Goal: Information Seeking & Learning: Learn about a topic

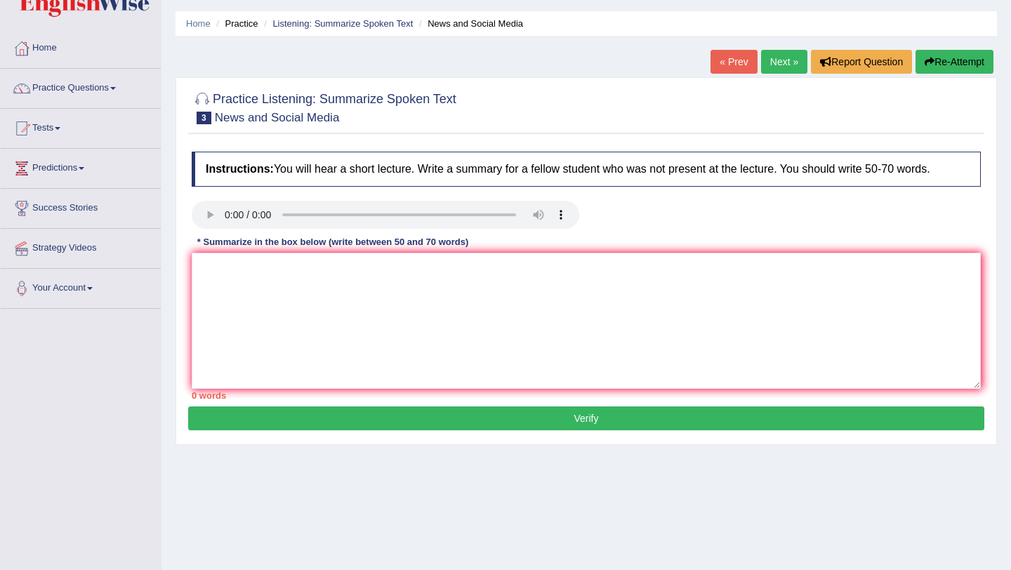
scroll to position [136, 0]
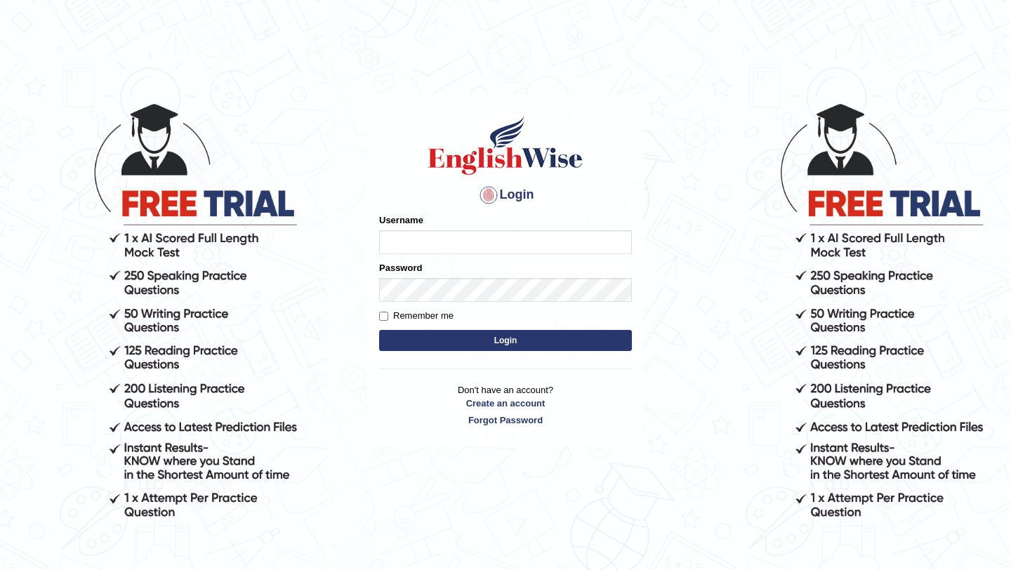
type input "0415313655"
click at [480, 342] on button "Login" at bounding box center [505, 340] width 253 height 21
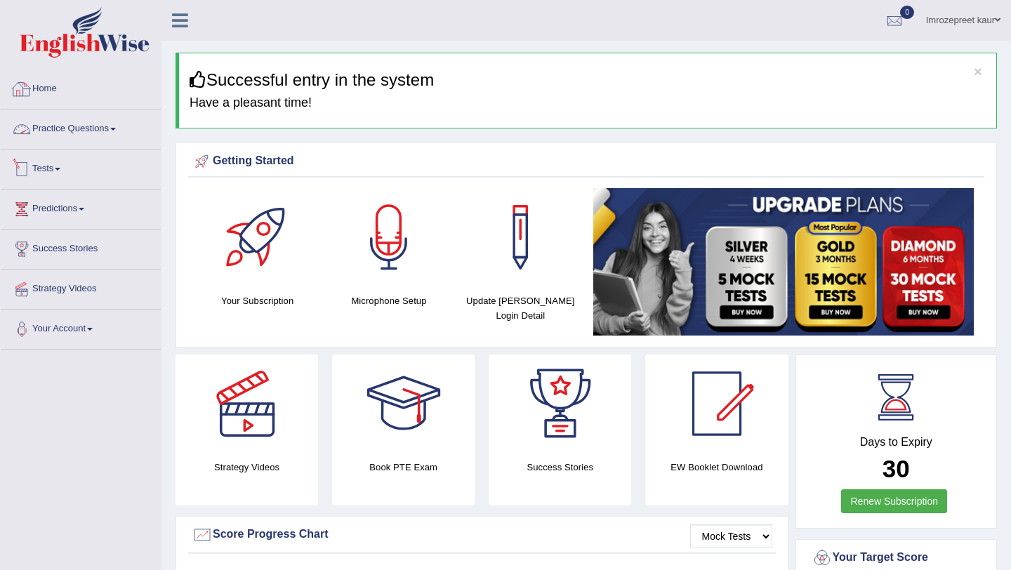
click at [110, 133] on link "Practice Questions" at bounding box center [81, 127] width 160 height 35
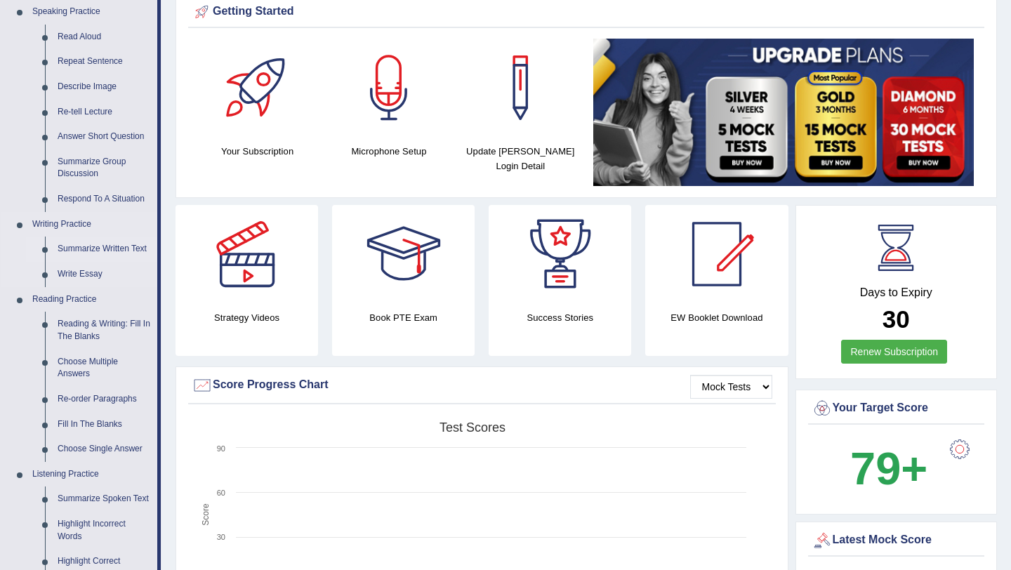
scroll to position [238, 0]
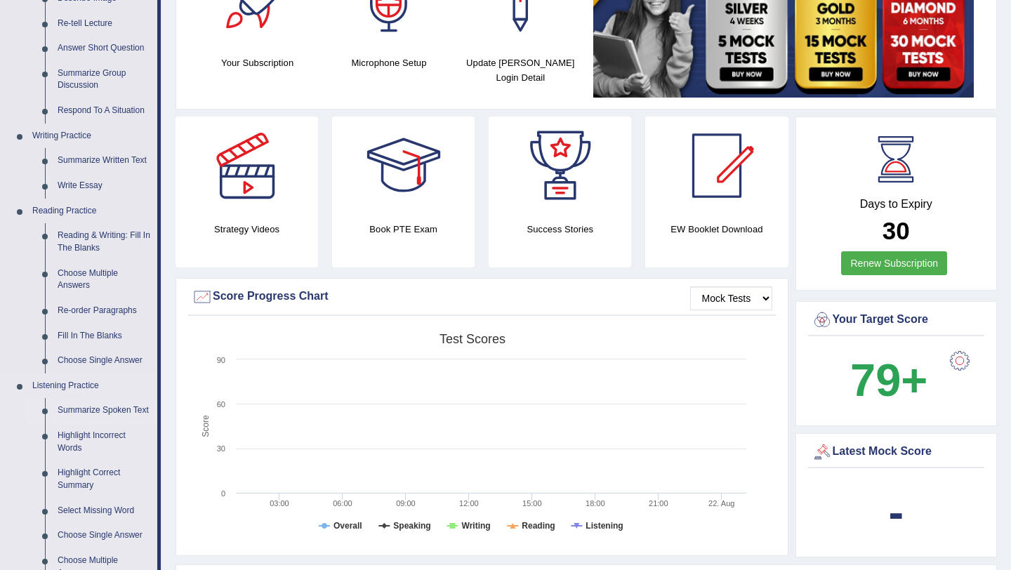
click at [69, 414] on link "Summarize Spoken Text" at bounding box center [104, 410] width 106 height 25
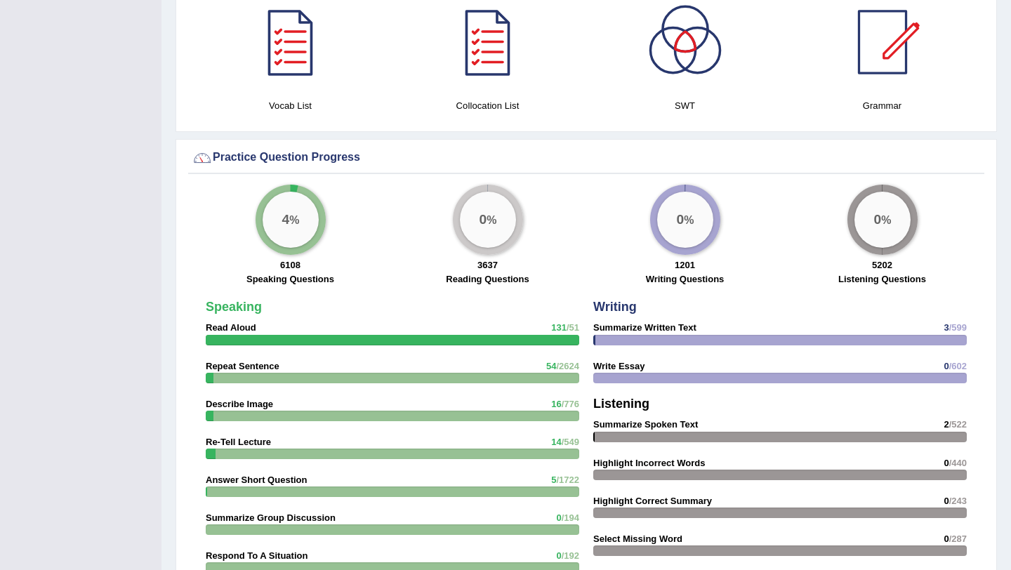
scroll to position [881, 0]
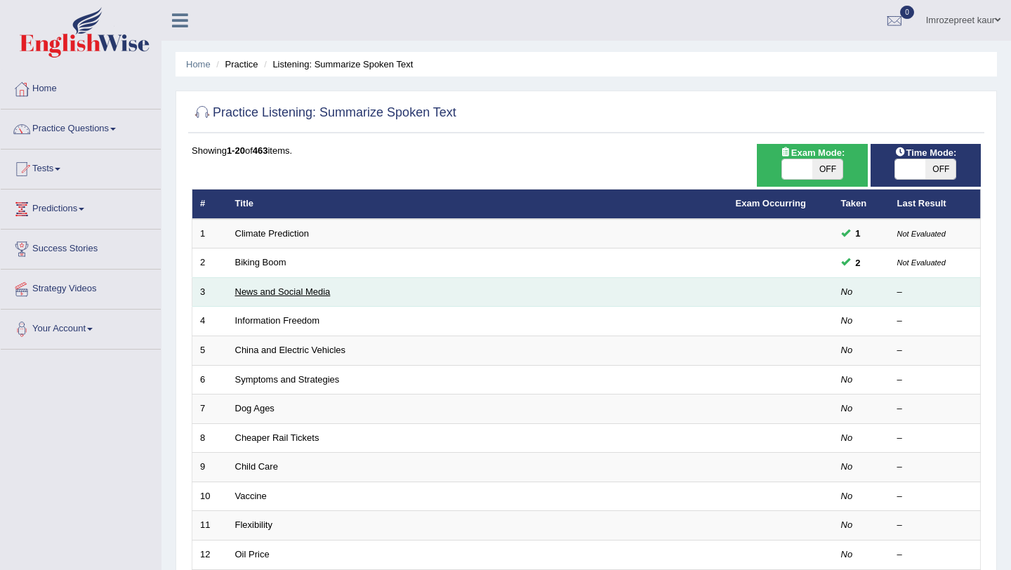
click at [272, 295] on link "News and Social Media" at bounding box center [283, 292] width 96 height 11
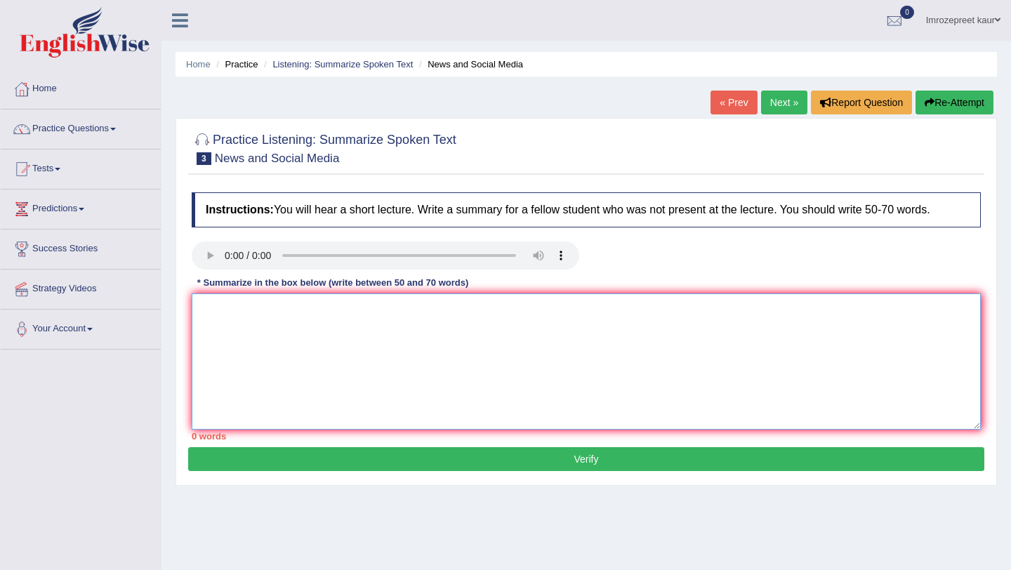
click at [216, 337] on textarea at bounding box center [586, 362] width 789 height 136
click at [464, 314] on textarea "Anoteworthy point revealed in the lecture about the smartpjones" at bounding box center [586, 362] width 789 height 136
click at [207, 310] on textarea "Anoteworthy point revealed in the lecture about the smartphones" at bounding box center [586, 362] width 789 height 136
click at [498, 308] on textarea "A noteworthy point revealed in the lecture about the smartphones" at bounding box center [586, 362] width 789 height 136
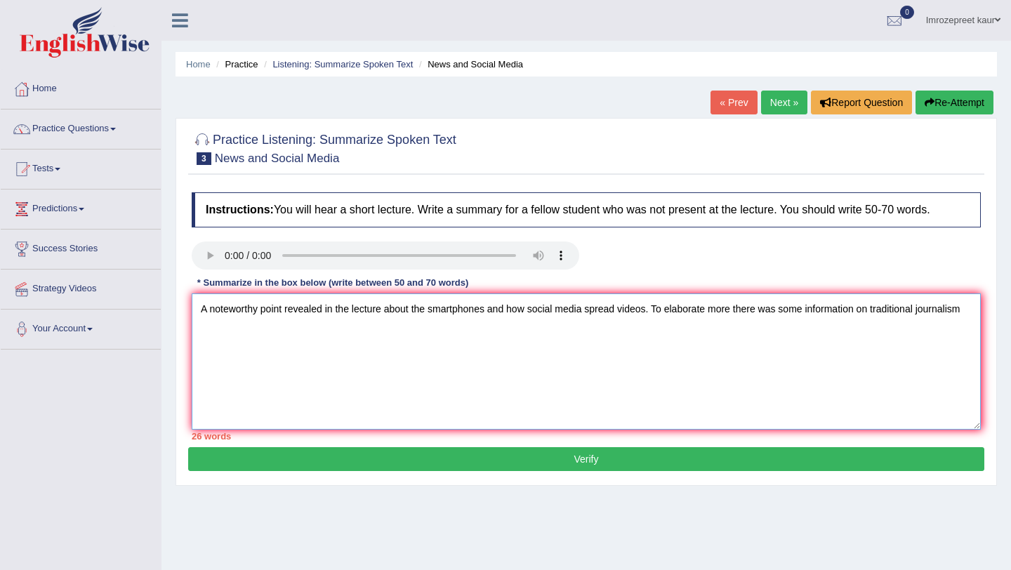
click at [738, 310] on textarea "A noteworthy point revealed in the lecture about the smartphones and how social…" at bounding box center [586, 362] width 789 height 136
click at [981, 312] on div "Instructions: You will hear a short lecture. Write a summary for a fellow stude…" at bounding box center [586, 316] width 796 height 262
click at [971, 315] on textarea "A noteworthy point revealed in the lecture about the smartphones and how social…" at bounding box center [586, 362] width 789 height 136
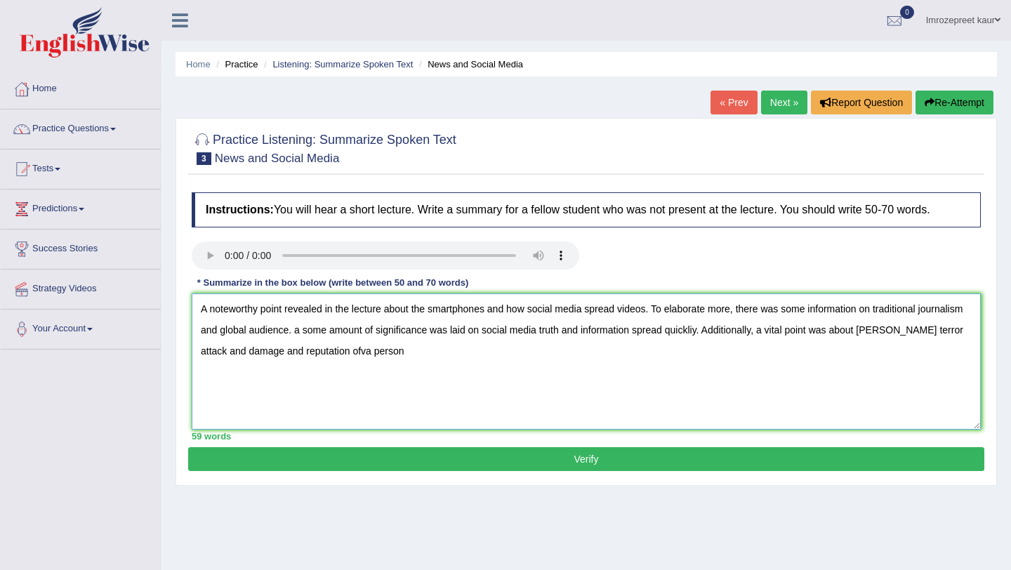
click at [336, 353] on textarea "A noteworthy point revealed in the lecture about the smartphones and how social…" at bounding box center [586, 362] width 789 height 136
click at [391, 371] on textarea "A noteworthy point revealed in the lecture about the smartphones and how social…" at bounding box center [586, 362] width 789 height 136
click at [301, 333] on textarea "A noteworthy point revealed in the lecture about the smartphones and how social…" at bounding box center [586, 362] width 789 height 136
click at [701, 332] on textarea "A noteworthy point revealed in the lecture about the smartphones and how social…" at bounding box center [586, 362] width 789 height 136
click at [902, 332] on textarea "A noteworthy point revealed in the lecture about the smartphones and how social…" at bounding box center [586, 362] width 789 height 136
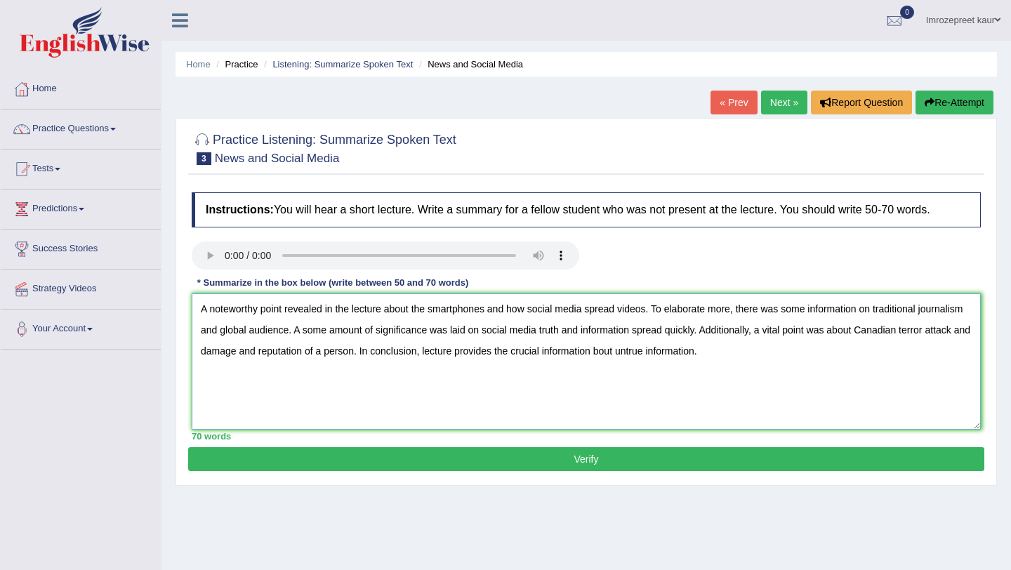
click at [617, 350] on textarea "A noteworthy point revealed in the lecture about the smartphones and how social…" at bounding box center [586, 362] width 789 height 136
type textarea "A noteworthy point revealed in the lecture about the smartphones and how social…"
click at [670, 459] on button "Verify" at bounding box center [586, 459] width 796 height 24
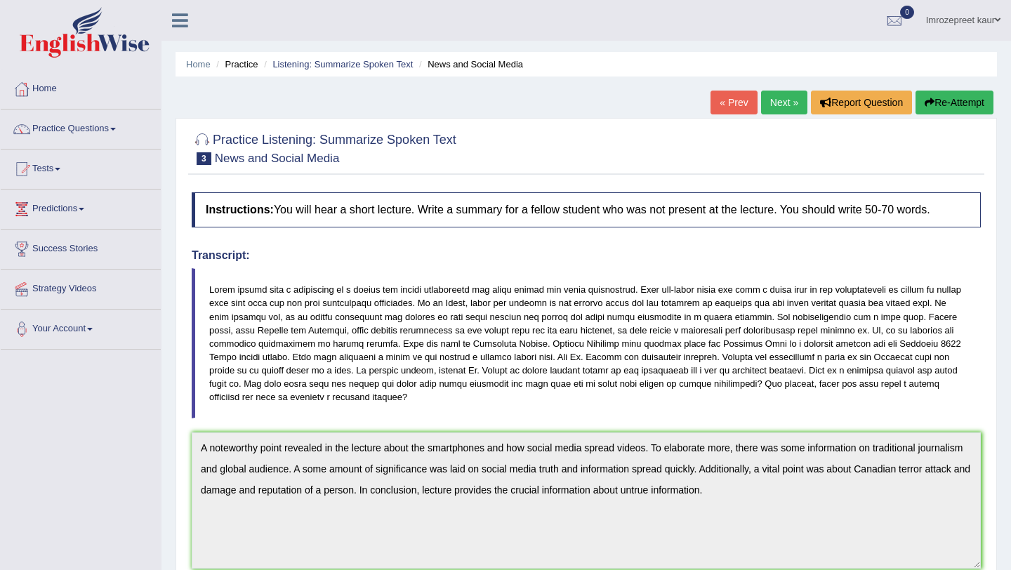
click at [780, 107] on link "Next »" at bounding box center [784, 103] width 46 height 24
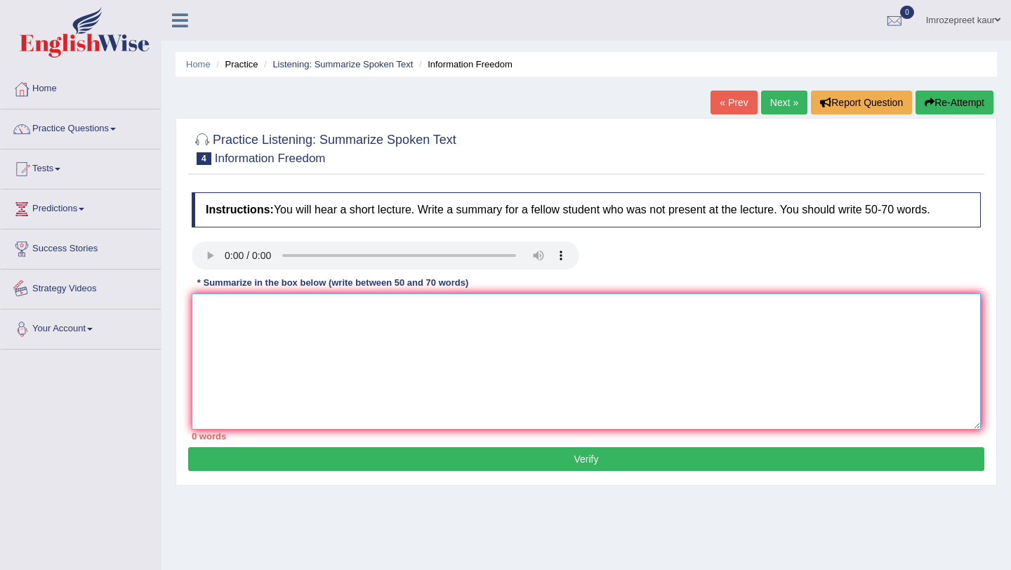
click at [237, 337] on textarea at bounding box center [586, 362] width 789 height 136
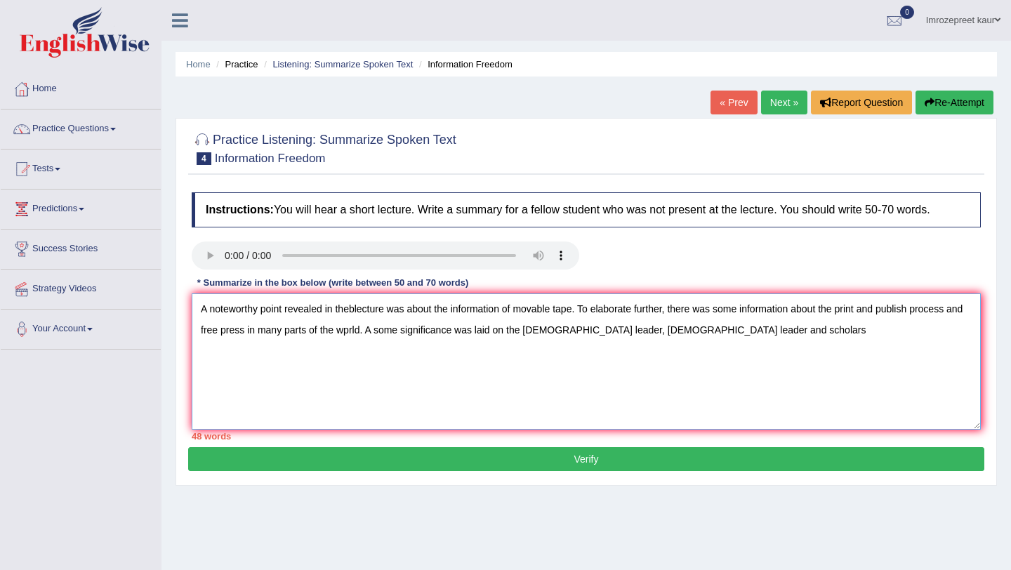
click at [693, 332] on textarea "A noteworthy point revealed in theblecture was about the information of movable…" at bounding box center [586, 362] width 789 height 136
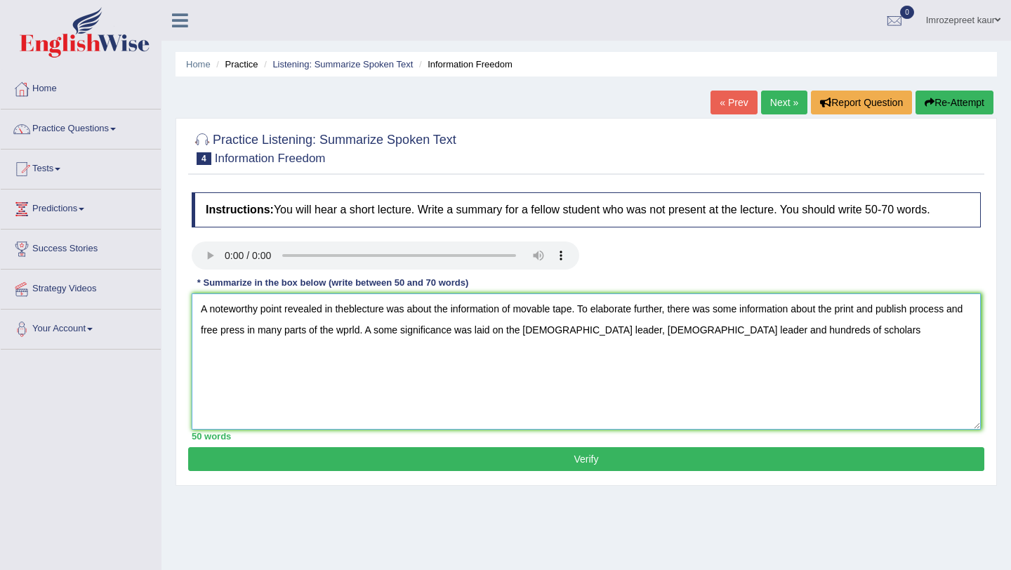
click at [811, 333] on textarea "A noteworthy point revealed in theblecture was about the information of movable…" at bounding box center [586, 362] width 789 height 136
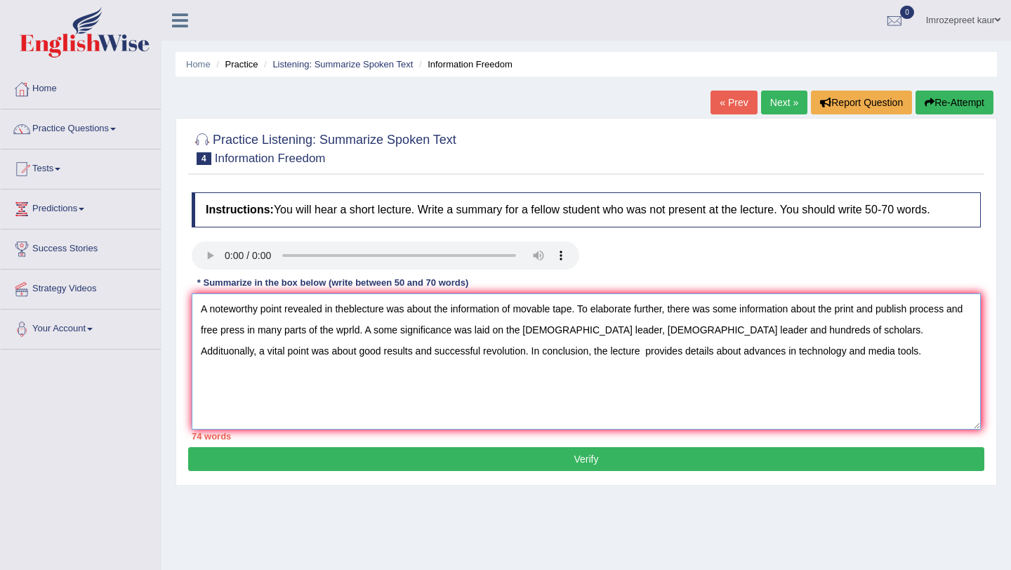
click at [256, 310] on textarea "A noteworthy point revealed in theblecture was about the information of movable…" at bounding box center [586, 362] width 789 height 136
drag, startPoint x: 259, startPoint y: 310, endPoint x: 204, endPoint y: 311, distance: 54.8
click at [203, 312] on textarea "A noteworthy point revealed in theblecture was about the information of movable…" at bounding box center [586, 362] width 789 height 136
click at [204, 311] on textarea "A noteworthy point revealed in theblecture was about the information of movable…" at bounding box center [586, 362] width 789 height 136
drag, startPoint x: 211, startPoint y: 309, endPoint x: 258, endPoint y: 308, distance: 47.1
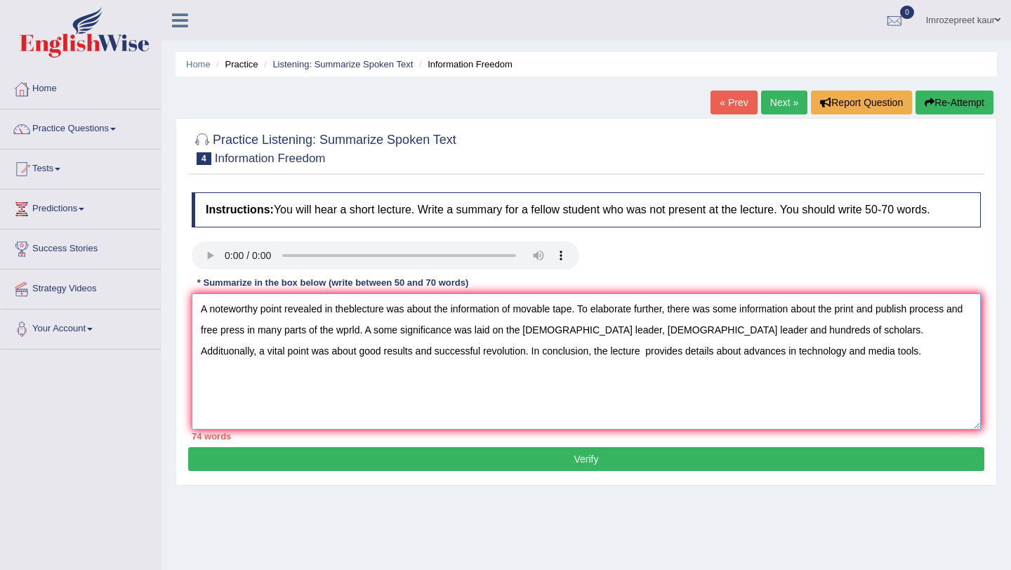
click at [258, 309] on textarea "A noteworthy point revealed in theblecture was about the information of movable…" at bounding box center [586, 362] width 789 height 136
click at [306, 310] on textarea "A point revealed in theblecture was about the information of movable tape. To e…" at bounding box center [586, 362] width 789 height 136
click at [692, 315] on textarea "A point revealed in the lecture was about the information of movable tape. To e…" at bounding box center [586, 362] width 789 height 136
drag, startPoint x: 692, startPoint y: 315, endPoint x: 680, endPoint y: 315, distance: 11.9
click at [680, 315] on textarea "A point revealed in the lecture was about the information of movable tape. To e…" at bounding box center [586, 362] width 789 height 136
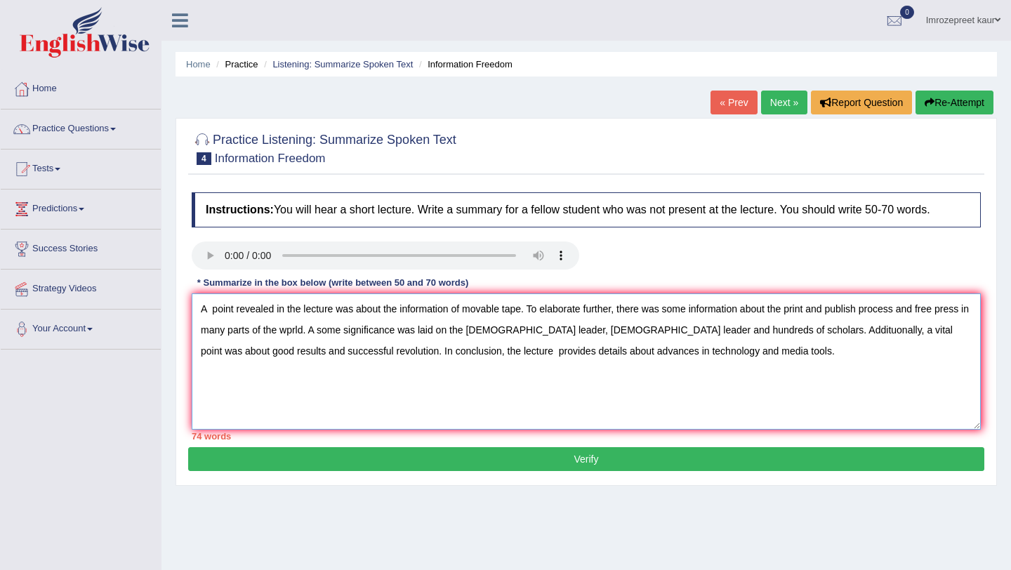
click at [685, 314] on textarea "A point revealed in the lecture was about the information of movable tape. To e…" at bounding box center [586, 362] width 789 height 136
click at [690, 314] on textarea "A point revealed in the lecture was about the information of movable tape. To e…" at bounding box center [586, 362] width 789 height 136
click at [291, 331] on textarea "A point revealed in the lecture was about the information of movable tape. To e…" at bounding box center [586, 362] width 789 height 136
click at [471, 329] on textarea "A point revealed in the lecture was about the information of movable tape. To e…" at bounding box center [586, 362] width 789 height 136
click at [475, 329] on textarea "A point revealed in the lecture was about the information of movable tape. To e…" at bounding box center [586, 362] width 789 height 136
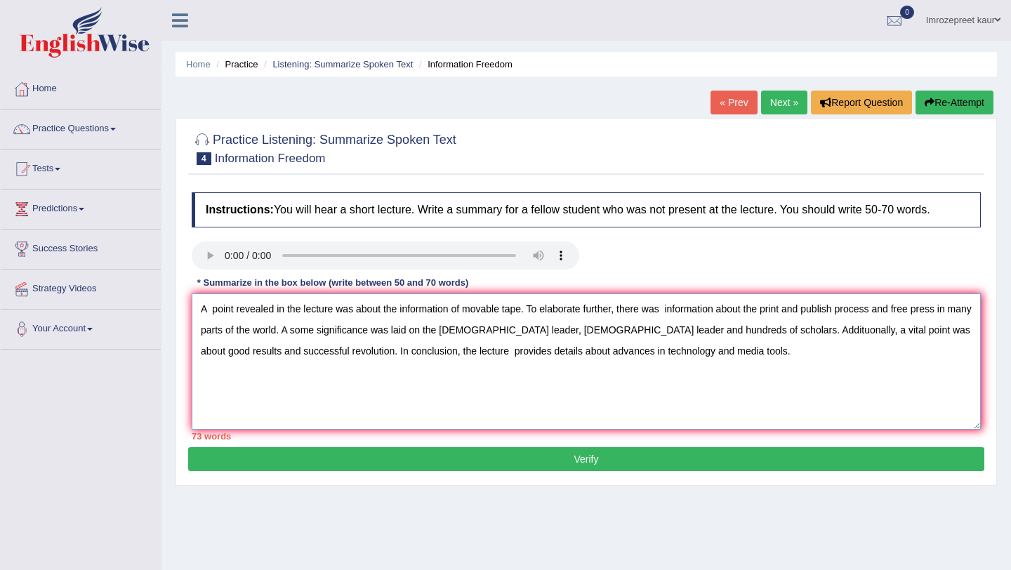
click at [751, 331] on textarea "A point revealed in the lecture was about the information of movable tape. To e…" at bounding box center [586, 362] width 789 height 136
click at [799, 331] on textarea "A point revealed in the lecture was about the information of movable tape. To e…" at bounding box center [586, 362] width 789 height 136
drag, startPoint x: 413, startPoint y: 353, endPoint x: 483, endPoint y: 359, distance: 70.5
click at [483, 359] on textarea "A point revealed in the lecture was about the information of movable tape. To e…" at bounding box center [586, 362] width 789 height 136
drag, startPoint x: 463, startPoint y: 309, endPoint x: 398, endPoint y: 312, distance: 64.7
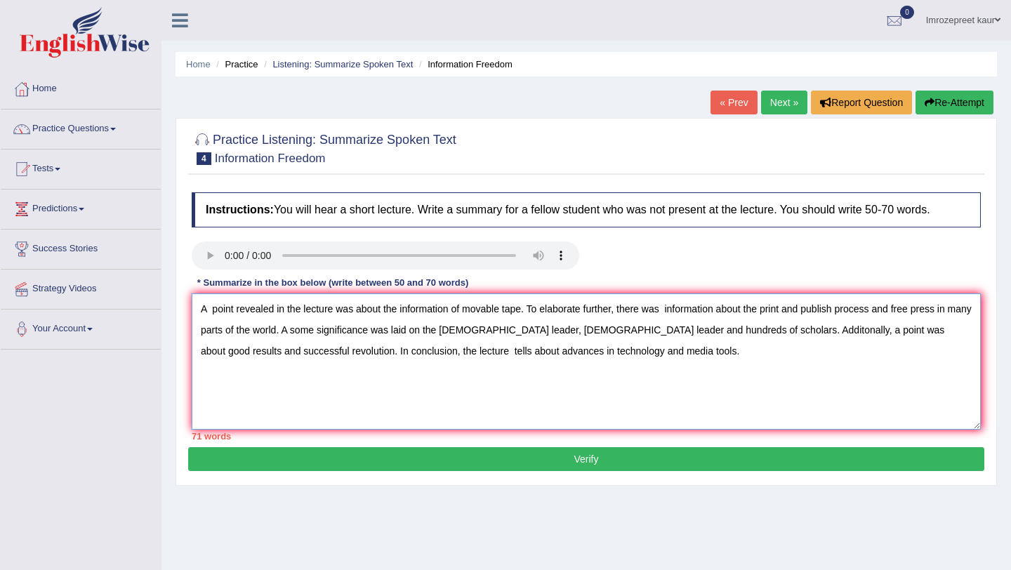
click at [398, 312] on textarea "A point revealed in the lecture was about the information of movable tape. To e…" at bounding box center [586, 362] width 789 height 136
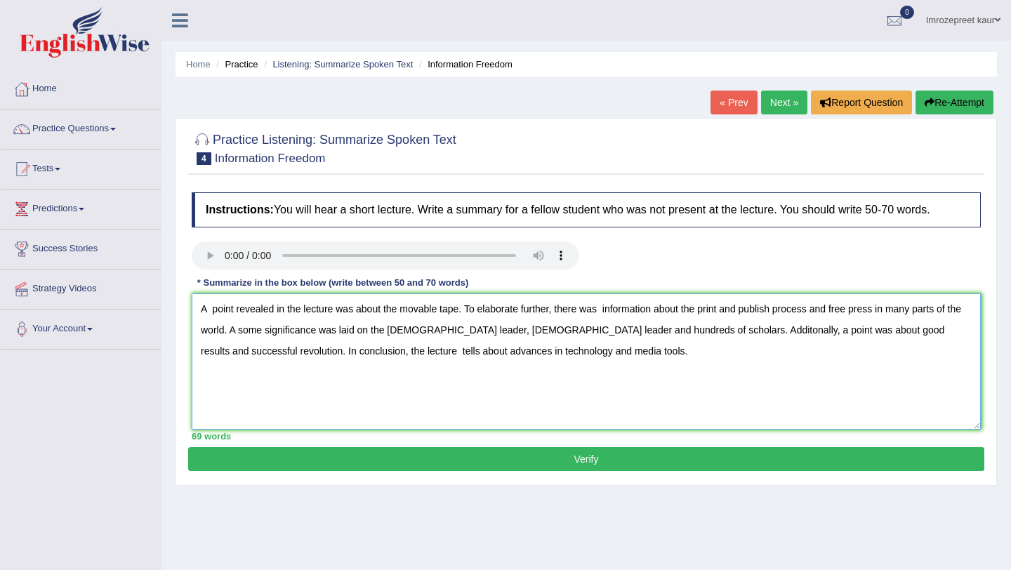
type textarea "A point revealed in the lecture was about the movable tape. To elaborate furthe…"
click at [539, 457] on button "Verify" at bounding box center [586, 459] width 796 height 24
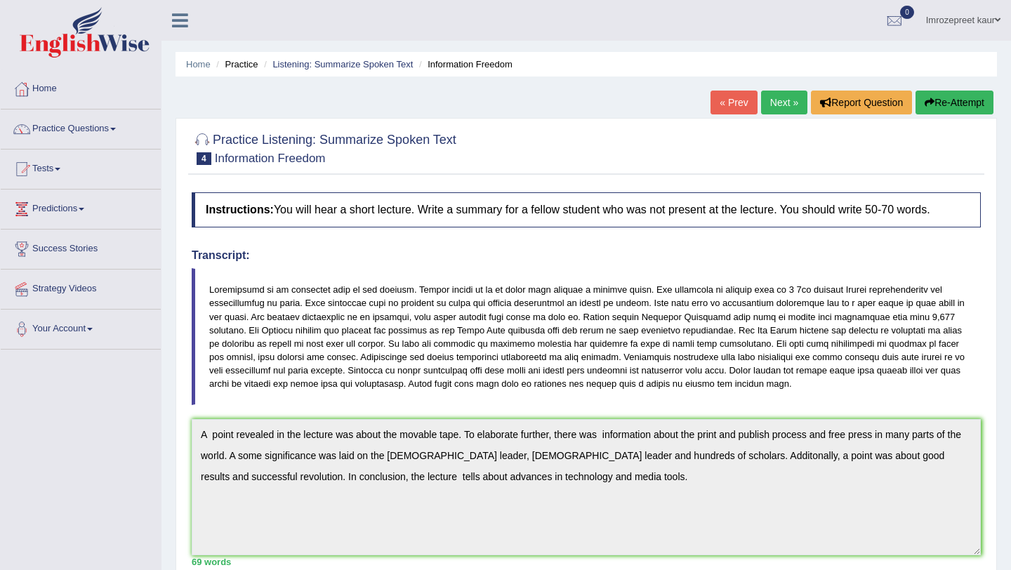
click at [787, 99] on link "Next »" at bounding box center [784, 103] width 46 height 24
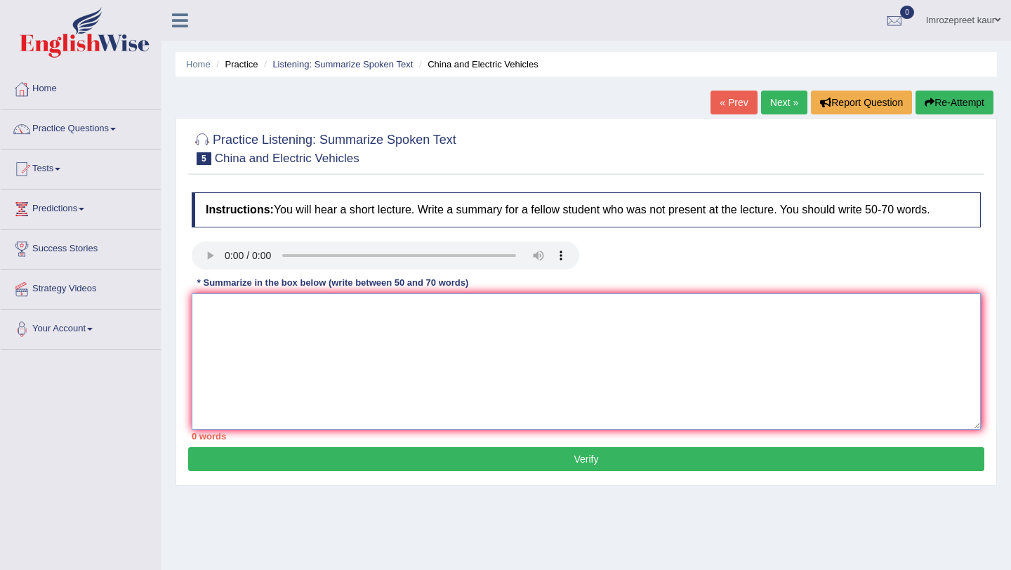
click at [299, 333] on textarea at bounding box center [586, 362] width 789 height 136
click at [511, 312] on textarea "Anoteworthy point revealed in the lecture was about the global electruc market" at bounding box center [586, 362] width 789 height 136
click at [206, 310] on textarea "Anoteworthy point revealed in the lecture was about the global electric market" at bounding box center [586, 362] width 789 height 136
click at [547, 308] on textarea "A noteworthy point revealed in the lecture was about the global electric market" at bounding box center [586, 362] width 789 height 136
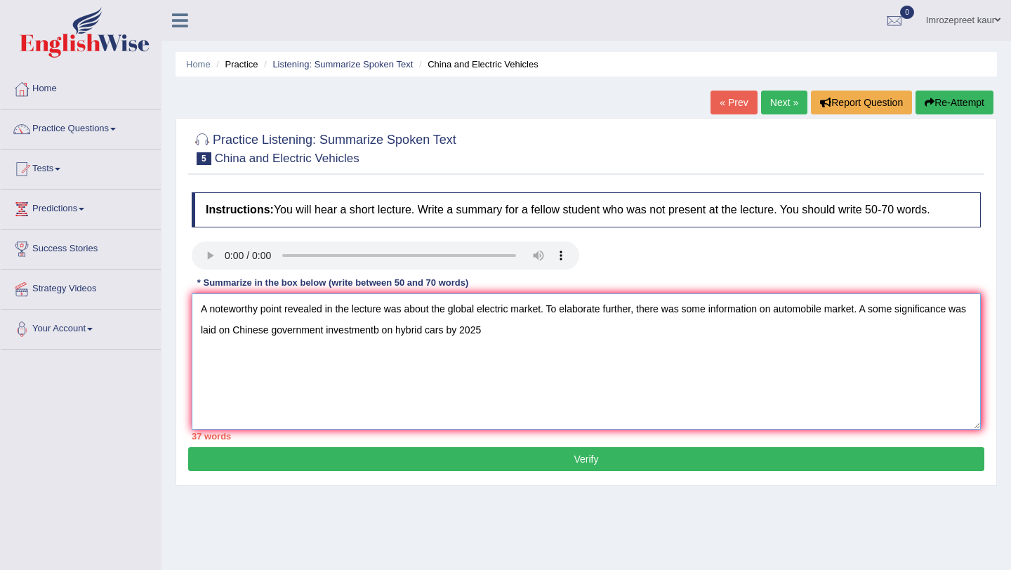
click at [407, 329] on textarea "A noteworthy point revealed in the lecture was about the global electric market…" at bounding box center [586, 362] width 789 height 136
click at [400, 332] on textarea "A noteworthy point revealed in the lecture was about the global electric market…" at bounding box center [586, 362] width 789 height 136
click at [508, 331] on textarea "A noteworthy point revealed in the lecture was about the global electric market…" at bounding box center [586, 362] width 789 height 136
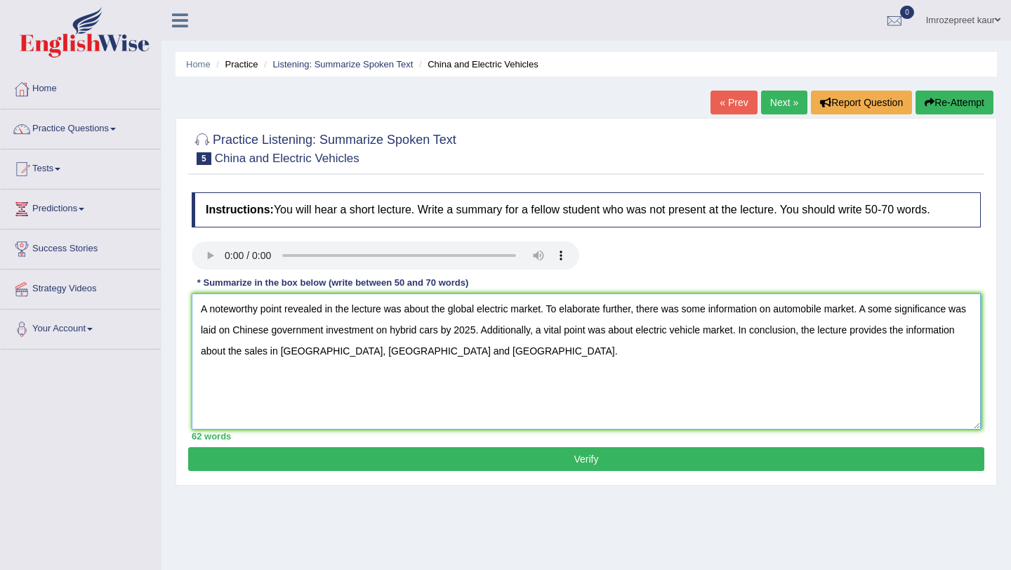
click at [762, 333] on textarea "A noteworthy point revealed in the lecture was about the global electric market…" at bounding box center [586, 362] width 789 height 136
click at [758, 331] on textarea "A noteworthy point revealed in the lecture was about the global electric market…" at bounding box center [586, 362] width 789 height 136
click at [762, 331] on textarea "A noteworthy point revealed in the lecture was about the global electric market…" at bounding box center [586, 362] width 789 height 136
type textarea "A noteworthy point revealed in the lecture was about the global electric market…"
click at [567, 461] on button "Verify" at bounding box center [586, 459] width 796 height 24
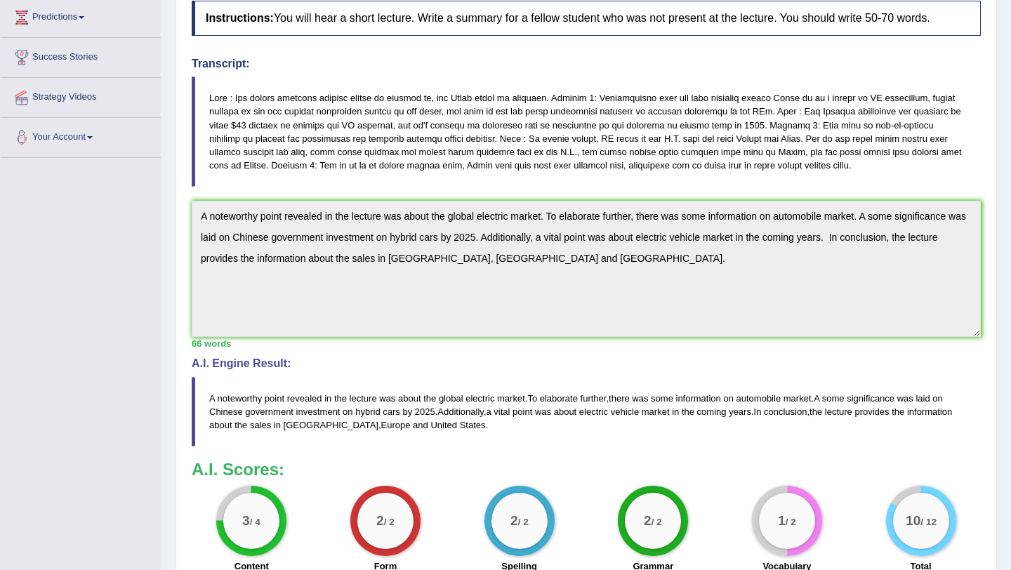
scroll to position [334, 0]
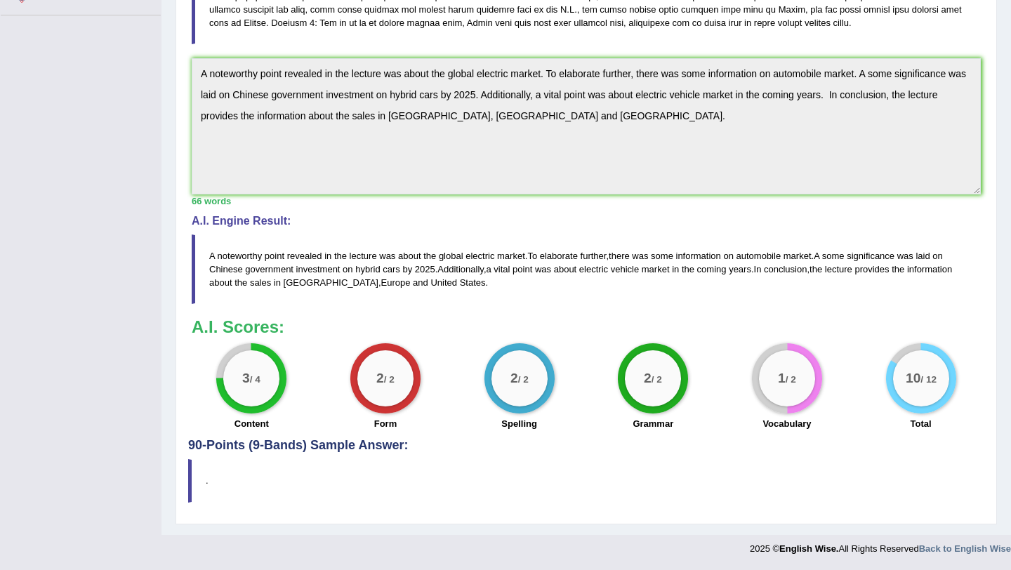
click at [393, 492] on blockquote "." at bounding box center [586, 480] width 796 height 43
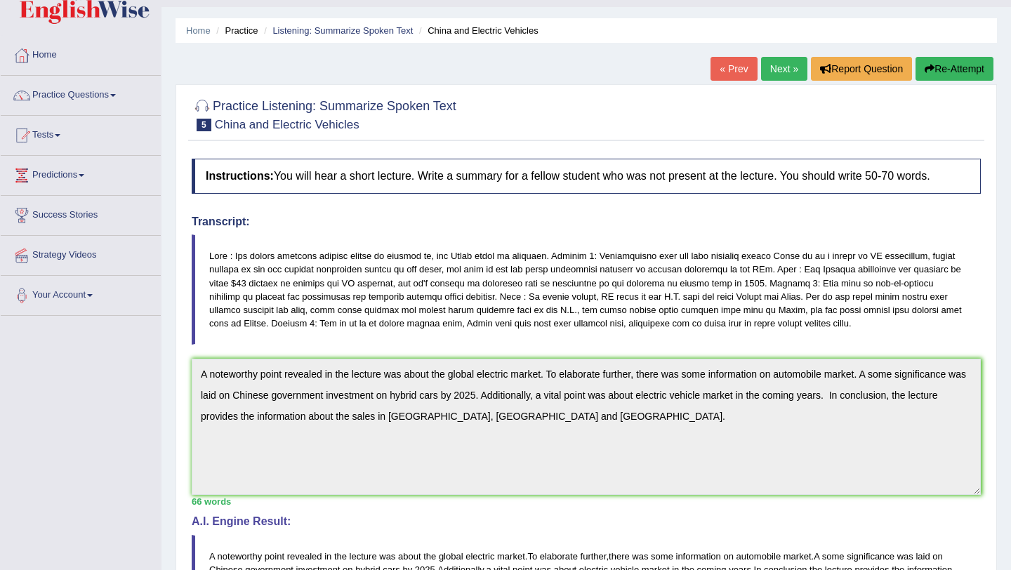
scroll to position [0, 0]
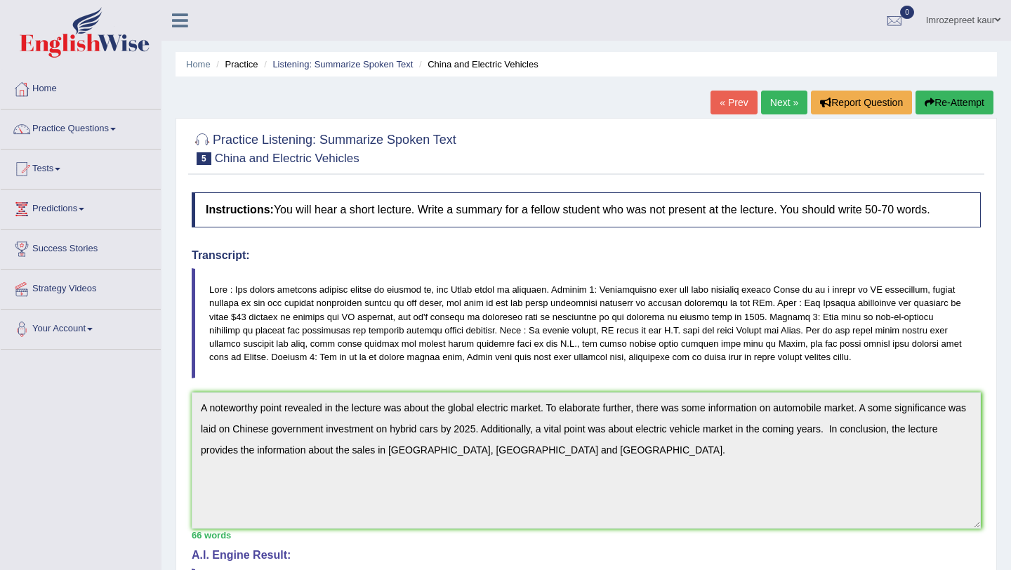
click at [777, 100] on link "Next »" at bounding box center [784, 103] width 46 height 24
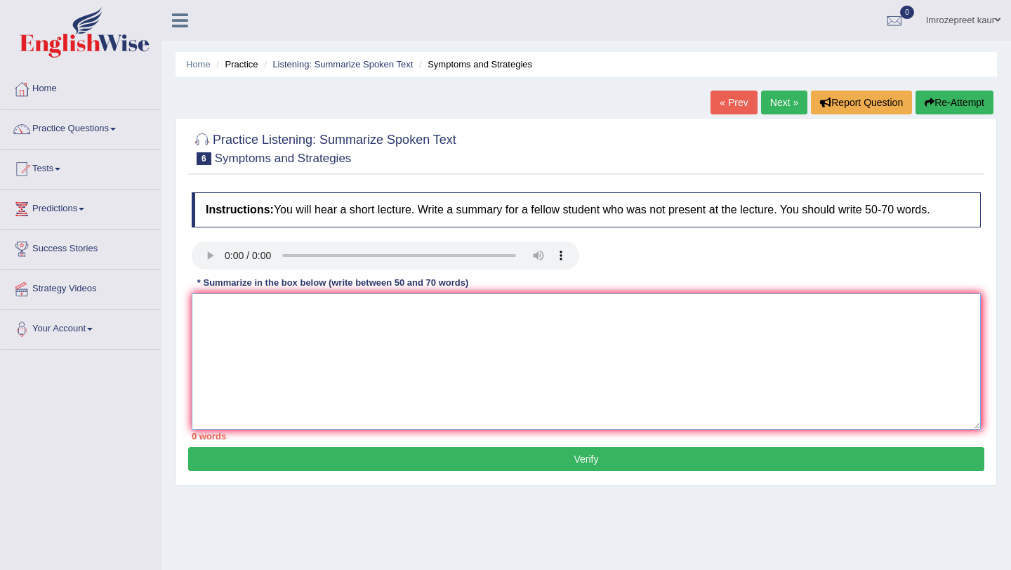
click at [227, 324] on textarea at bounding box center [586, 362] width 789 height 136
click at [235, 310] on textarea "A note worthy" at bounding box center [586, 362] width 789 height 136
click at [288, 327] on textarea "A noteworthy" at bounding box center [586, 362] width 789 height 136
click at [287, 327] on textarea "A noteworthy" at bounding box center [586, 362] width 789 height 136
click at [409, 309] on textarea "A noteworthy point revealed in the lecture was about the [MEDICAL_DATA]." at bounding box center [586, 362] width 789 height 136
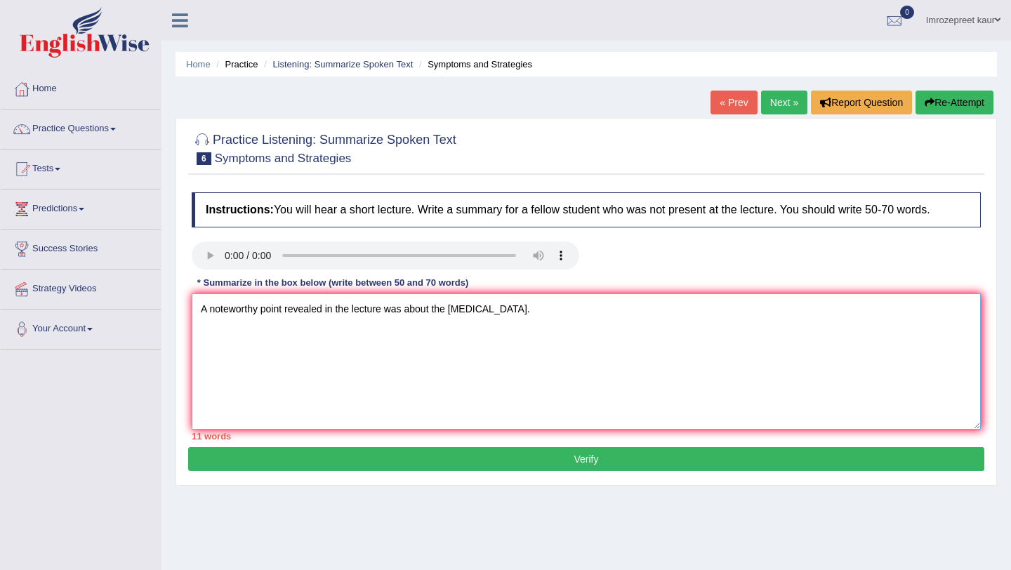
click at [516, 318] on textarea "A noteworthy point revealed in the lecture was about the [MEDICAL_DATA]." at bounding box center [586, 362] width 789 height 136
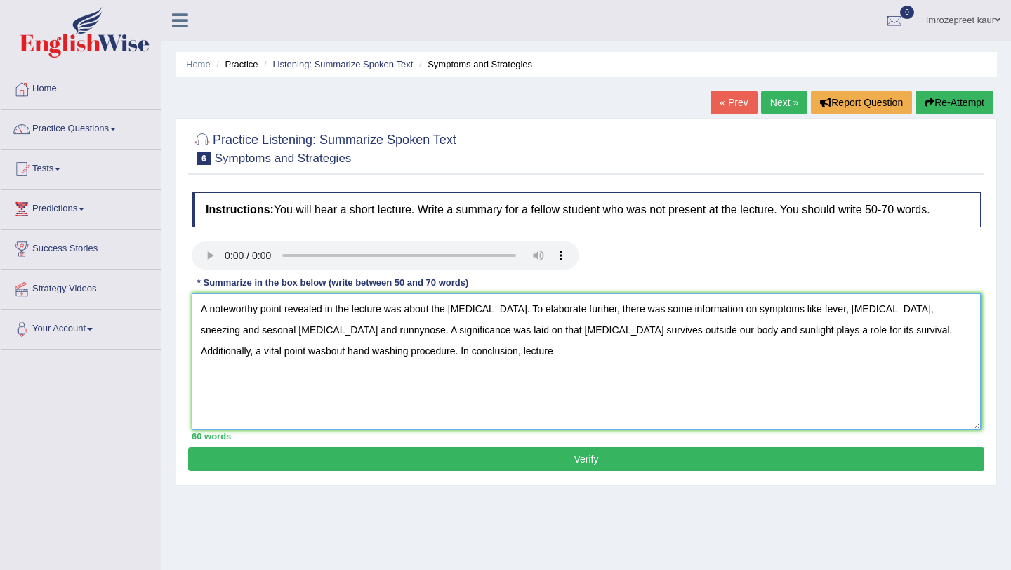
click at [934, 331] on textarea "A noteworthy point revealed in the lecture was about the [MEDICAL_DATA]. To ela…" at bounding box center [586, 362] width 789 height 136
click at [926, 331] on textarea "A noteworthy point revealed in the lecture was about the [MEDICAL_DATA]. To ela…" at bounding box center [586, 362] width 789 height 136
click at [928, 332] on textarea "A noteworthy point revealed in the lecture was about the [MEDICAL_DATA]. To ela…" at bounding box center [586, 362] width 789 height 136
click at [417, 355] on textarea "A noteworthy point revealed in the lecture was about the [MEDICAL_DATA]. To ela…" at bounding box center [586, 362] width 789 height 136
drag, startPoint x: 261, startPoint y: 311, endPoint x: 209, endPoint y: 310, distance: 52.7
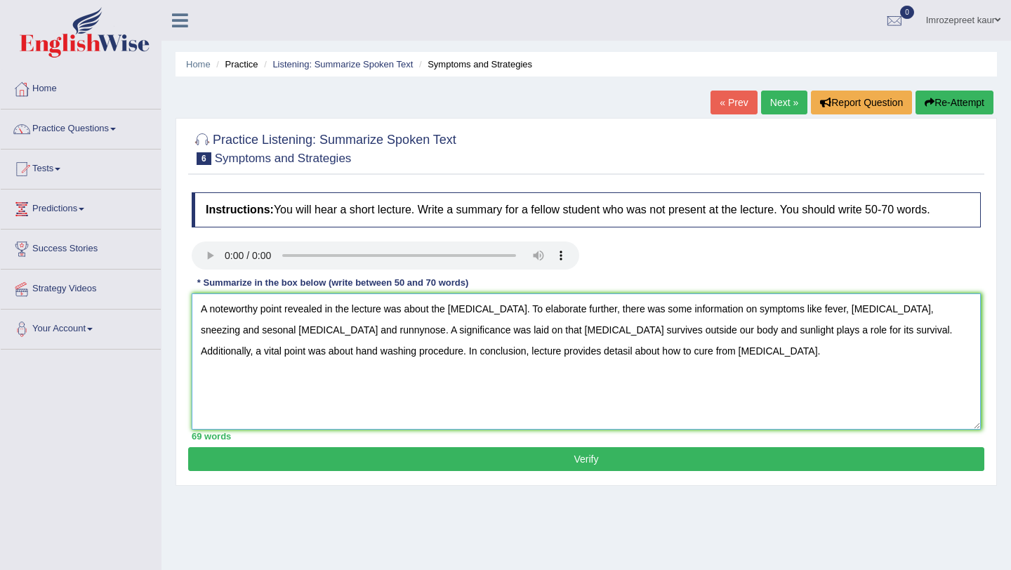
click at [209, 310] on textarea "A noteworthy point revealed in the lecture was about the [MEDICAL_DATA]. To ela…" at bounding box center [586, 362] width 789 height 136
click at [244, 353] on textarea "A point revealed in the lecture was about the [MEDICAL_DATA]. To elaborate furt…" at bounding box center [586, 362] width 789 height 136
click at [293, 352] on textarea "A point revealed in the lecture was about the [MEDICAL_DATA]. To elaborate furt…" at bounding box center [586, 362] width 789 height 136
click at [294, 354] on textarea "A point revealed in the lecture was about the [MEDICAL_DATA]. To elaborate furt…" at bounding box center [586, 362] width 789 height 136
click at [478, 354] on textarea "A point revealed in the lecture was about the coronavirus. To elaborate further…" at bounding box center [586, 362] width 789 height 136
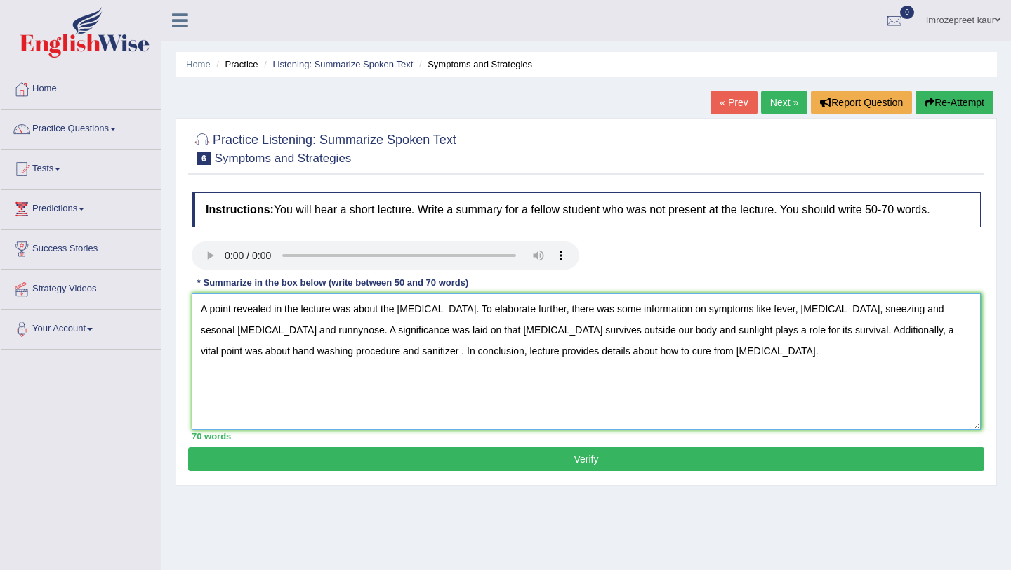
click at [303, 354] on textarea "A point revealed in the lecture was about the coronavirus. To elaborate further…" at bounding box center [586, 362] width 789 height 136
type textarea "A point revealed in the lecture was about the coronavirus. To elaborate further…"
click at [584, 455] on button "Verify" at bounding box center [586, 459] width 796 height 24
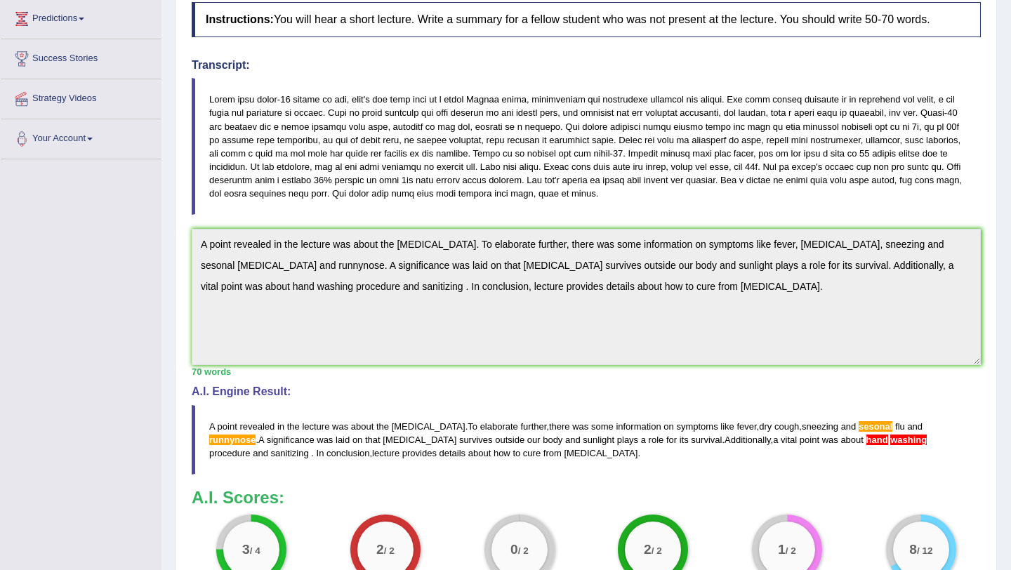
scroll to position [214, 0]
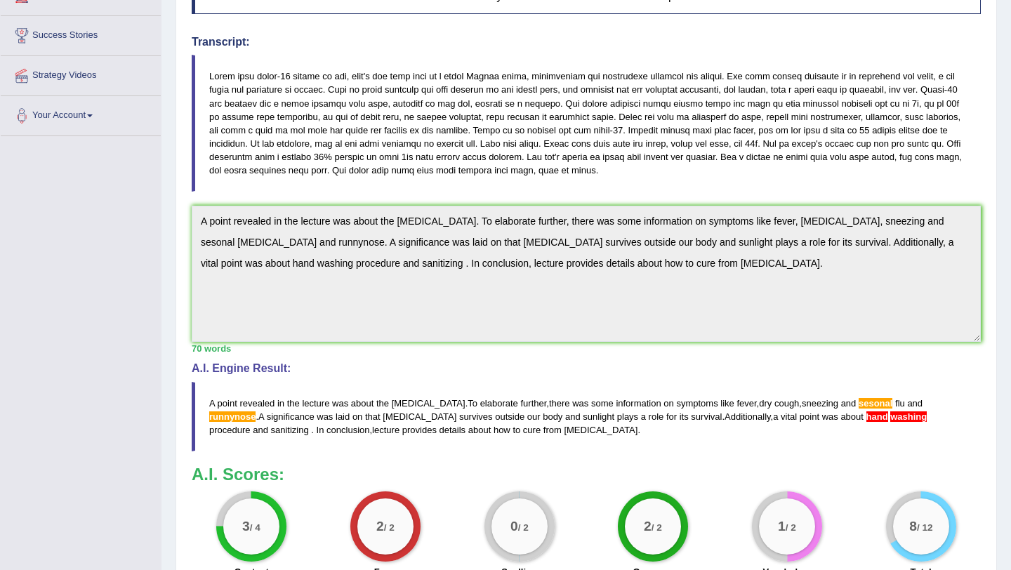
click at [848, 475] on h3 "A.I. Scores:" at bounding box center [586, 475] width 789 height 18
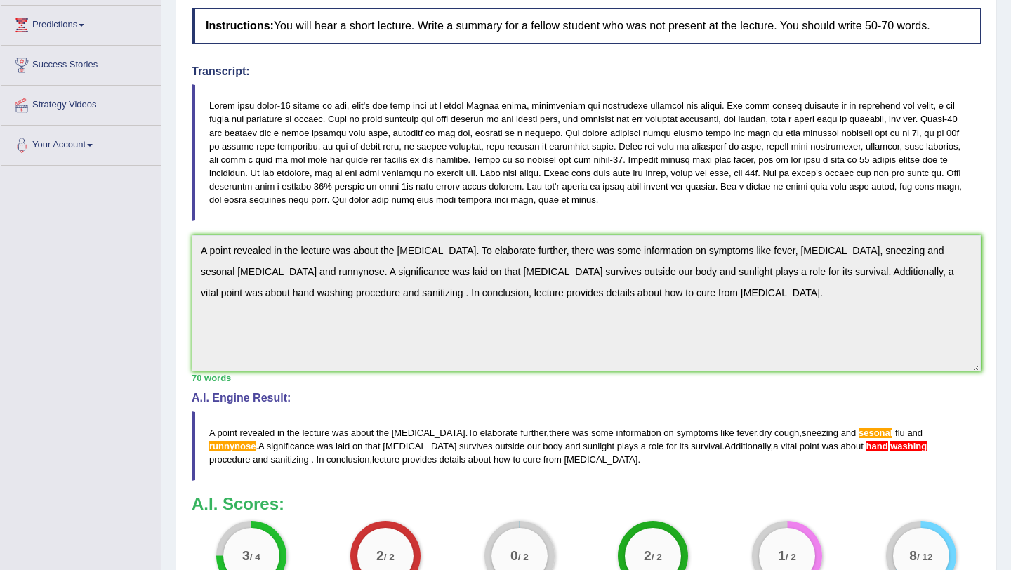
scroll to position [0, 0]
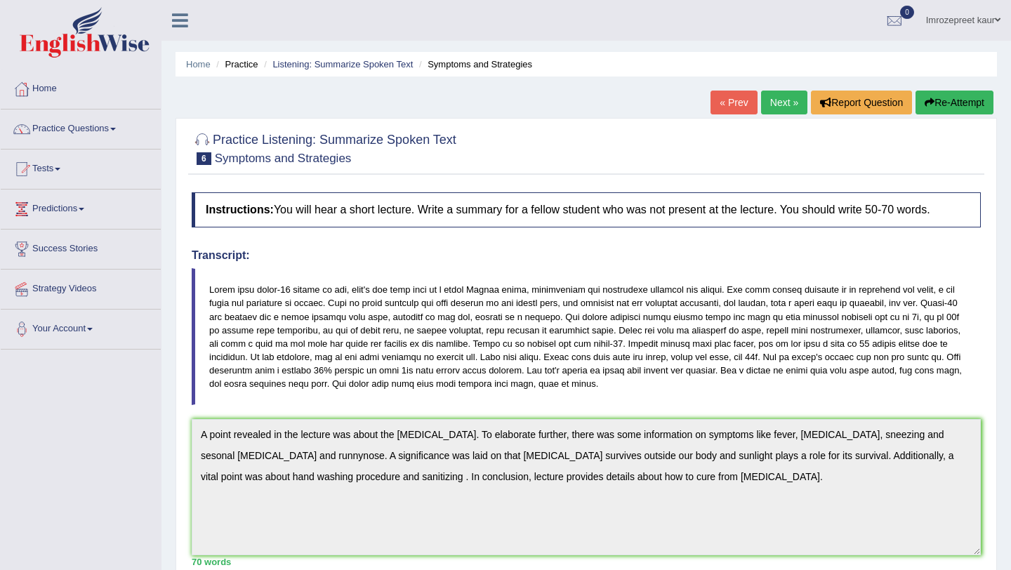
click at [785, 107] on link "Next »" at bounding box center [784, 103] width 46 height 24
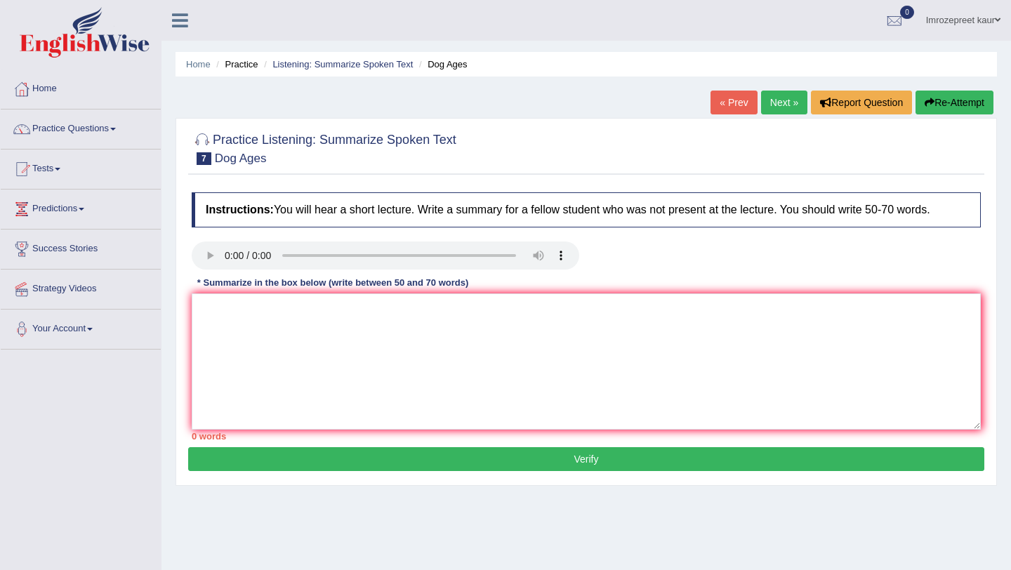
click at [235, 161] on small "Dog Ages" at bounding box center [241, 158] width 52 height 13
click at [280, 143] on h2 "Practice Listening: Summarize Spoken Text 7 Dog Ages" at bounding box center [324, 147] width 265 height 35
click at [570, 296] on textarea at bounding box center [586, 362] width 789 height 136
